Goal: Information Seeking & Learning: Learn about a topic

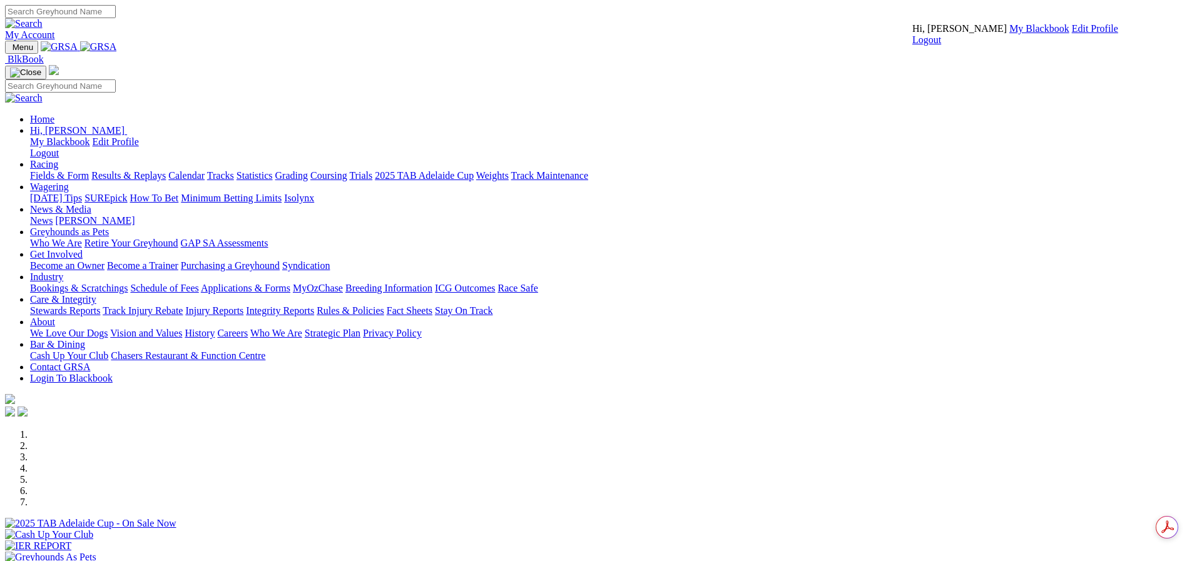
click at [1010, 34] on link "My Blackbook" at bounding box center [1040, 28] width 60 height 11
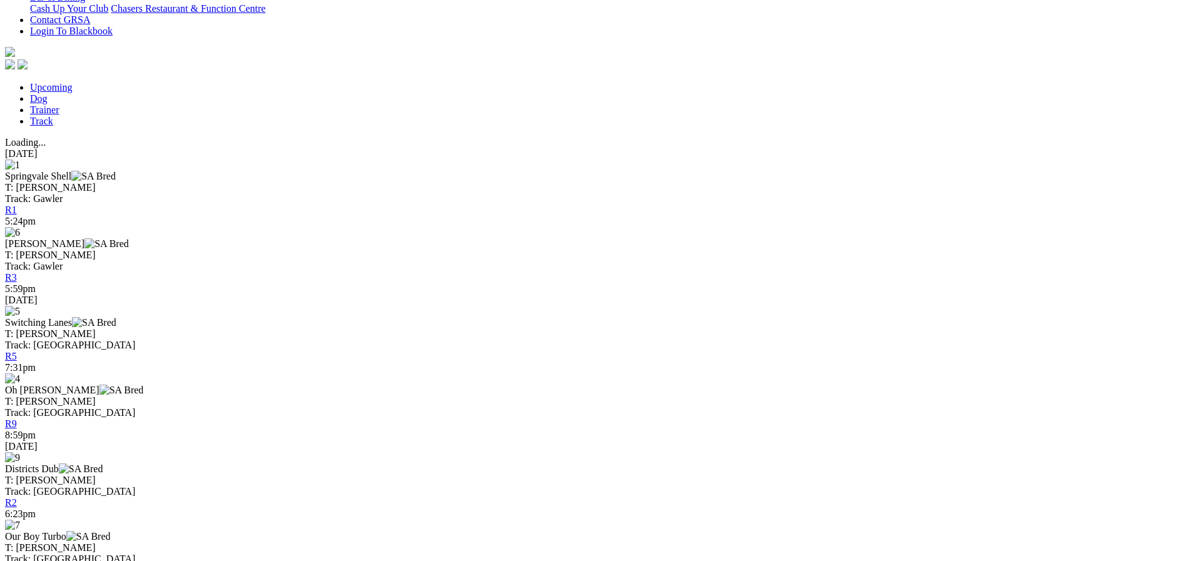
scroll to position [418, 0]
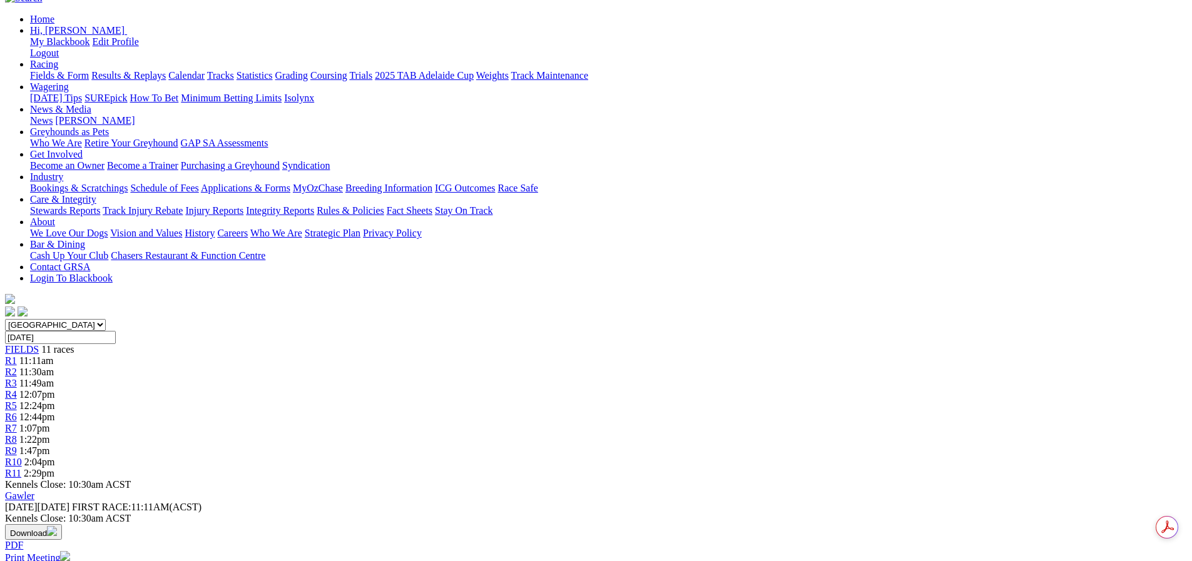
scroll to position [83, 0]
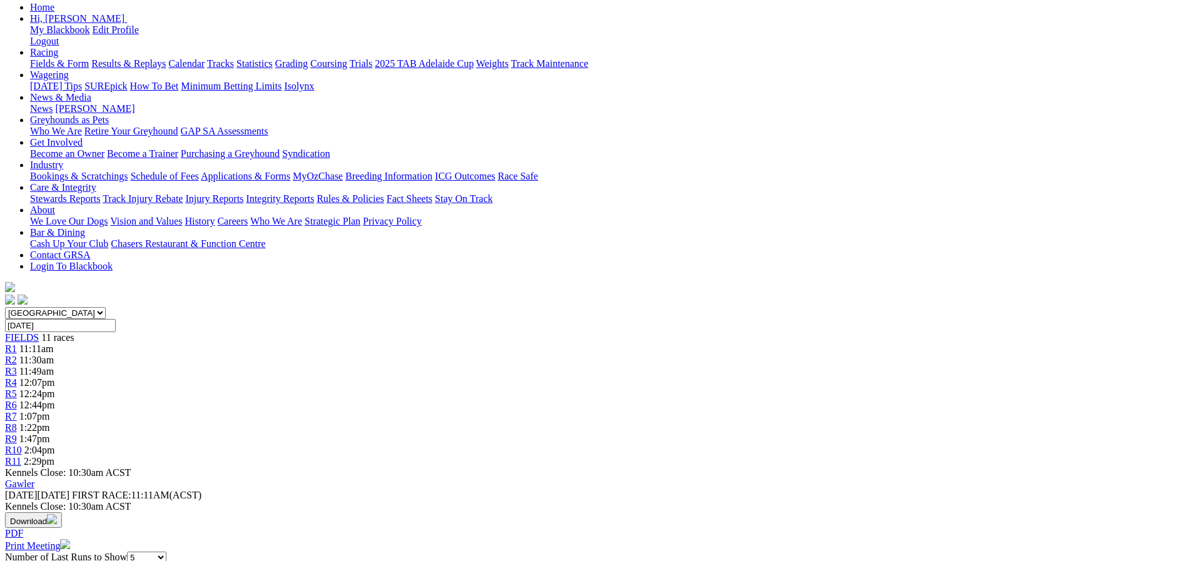
scroll to position [125, 0]
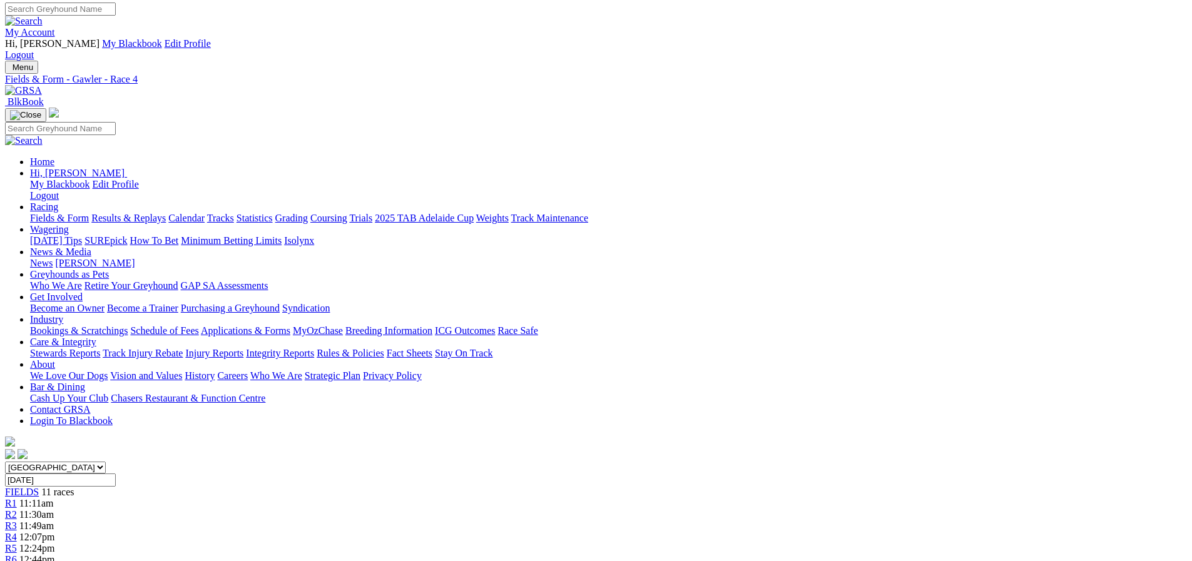
scroll to position [0, 0]
click at [632, 557] on div "R6 12:44pm" at bounding box center [596, 562] width 1182 height 11
click at [17, 546] on link "R5" at bounding box center [11, 551] width 12 height 11
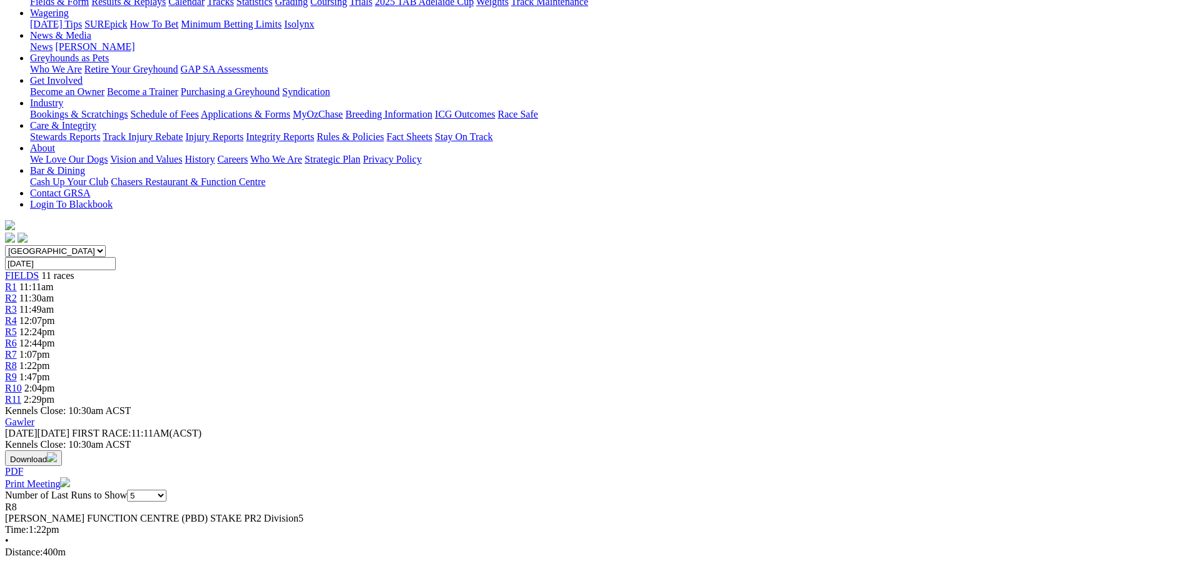
scroll to position [208, 0]
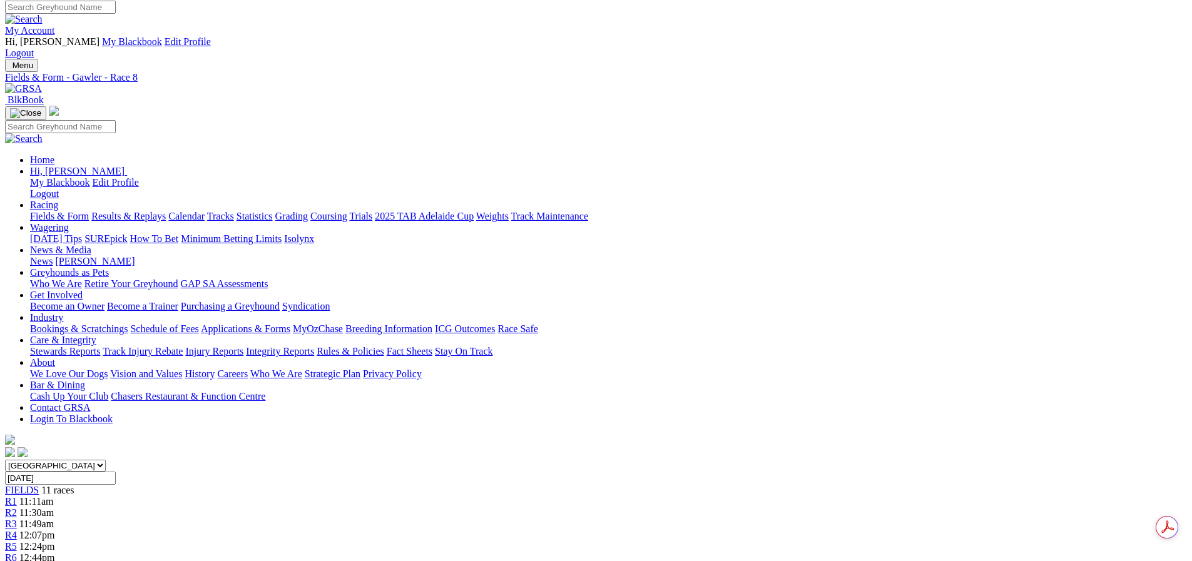
scroll to position [0, 0]
